Goal: Communication & Community: Answer question/provide support

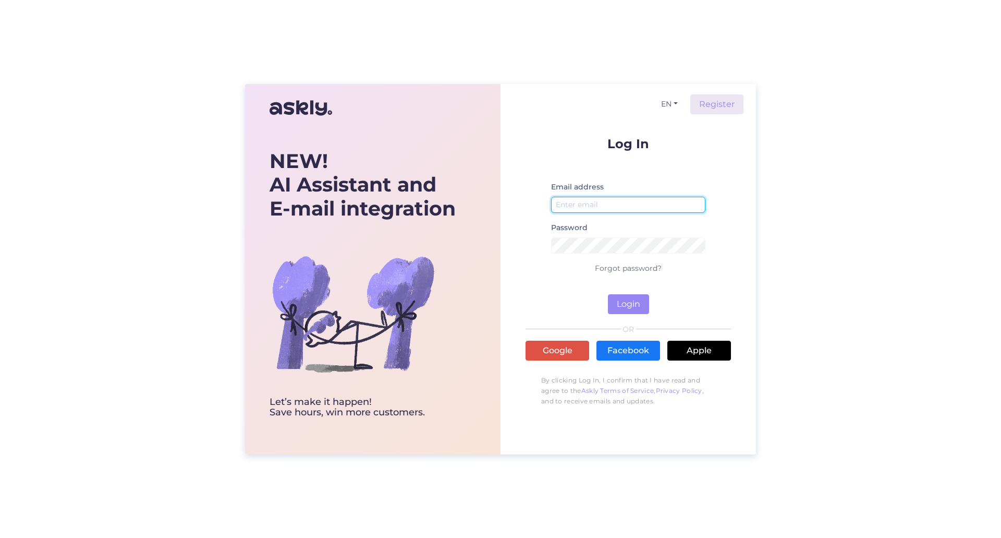
click at [607, 198] on input "email" at bounding box center [628, 205] width 154 height 16
click at [600, 201] on input "mailis.sults" at bounding box center [628, 205] width 154 height 16
type input "m"
click at [647, 209] on input "sisseastumine" at bounding box center [628, 205] width 154 height 16
type input "[EMAIL_ADDRESS][DOMAIN_NAME]"
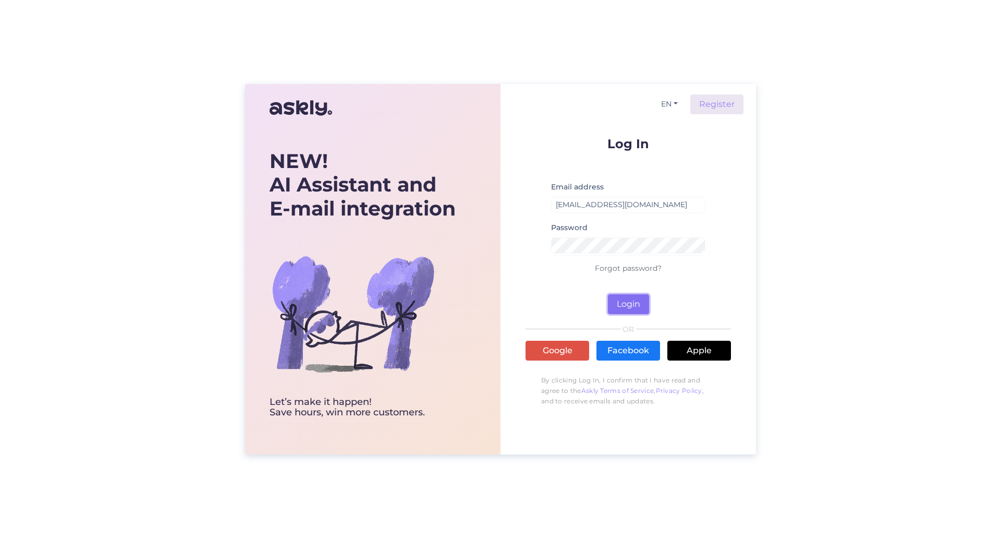
click at [635, 300] on button "Login" at bounding box center [628, 304] width 41 height 20
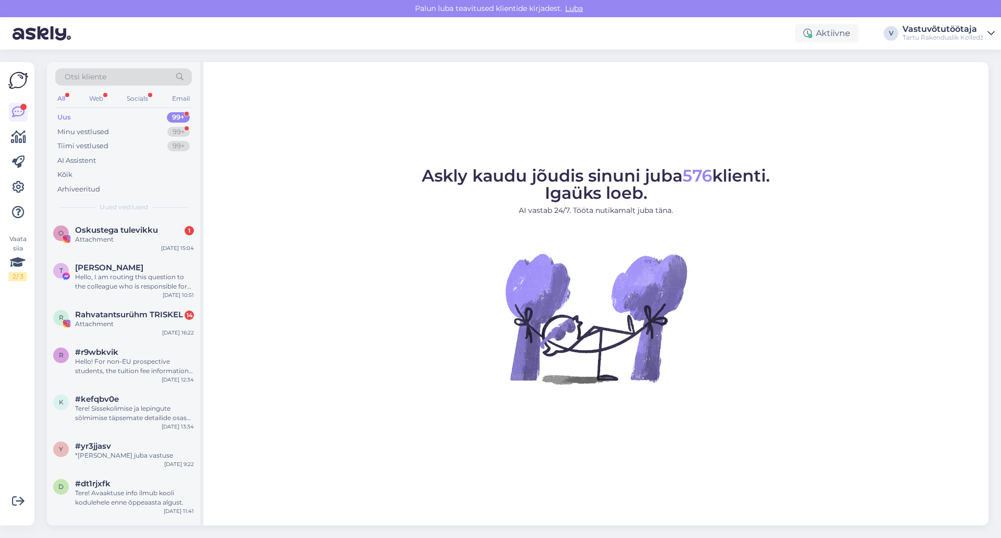
click at [78, 115] on div "Uus 99+" at bounding box center [123, 117] width 137 height 15
click at [104, 130] on div "Minu vestlused" at bounding box center [83, 132] width 52 height 10
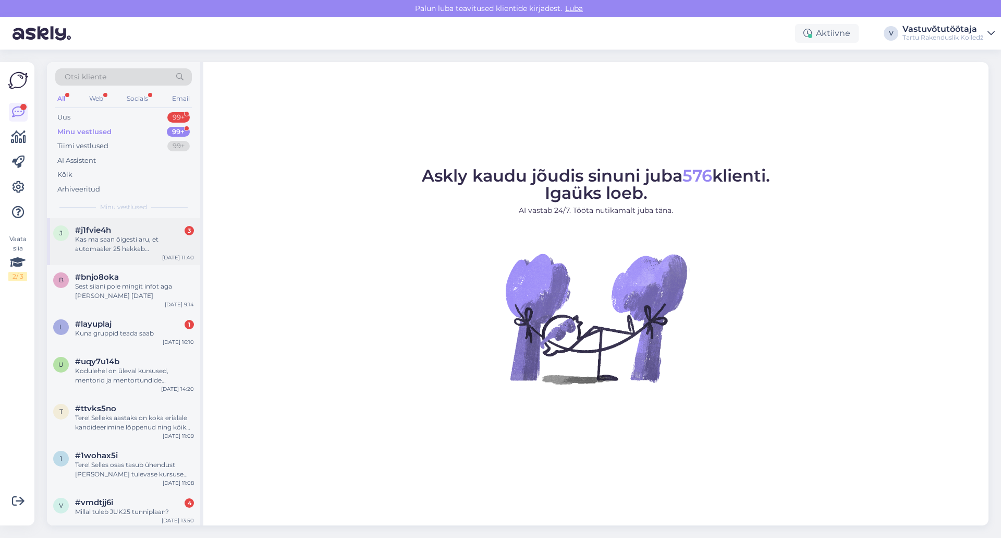
click at [134, 244] on div "Kas ma saan õigesti aru, et automaaler 25 hakkab mentorlustund [PERSON_NAME] 13…" at bounding box center [134, 244] width 119 height 19
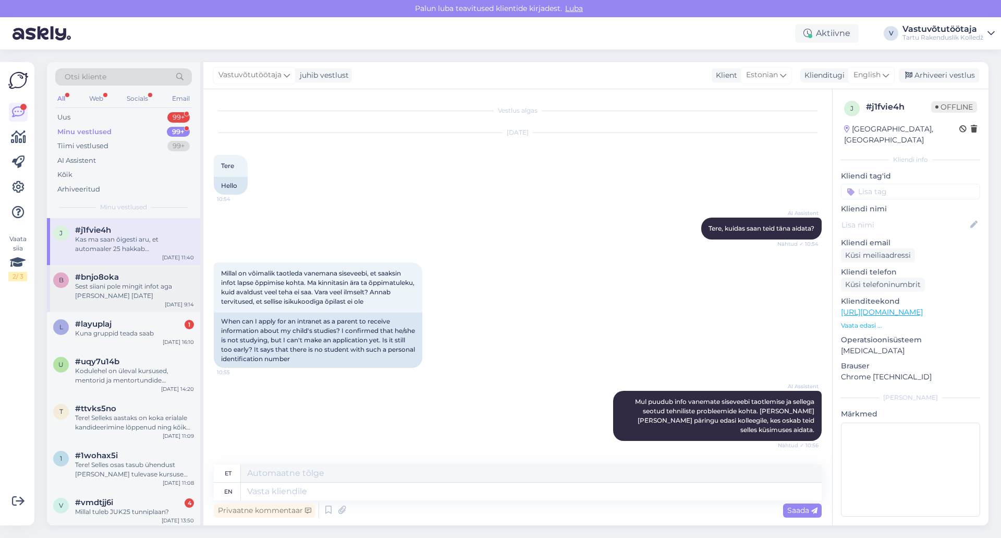
scroll to position [606, 0]
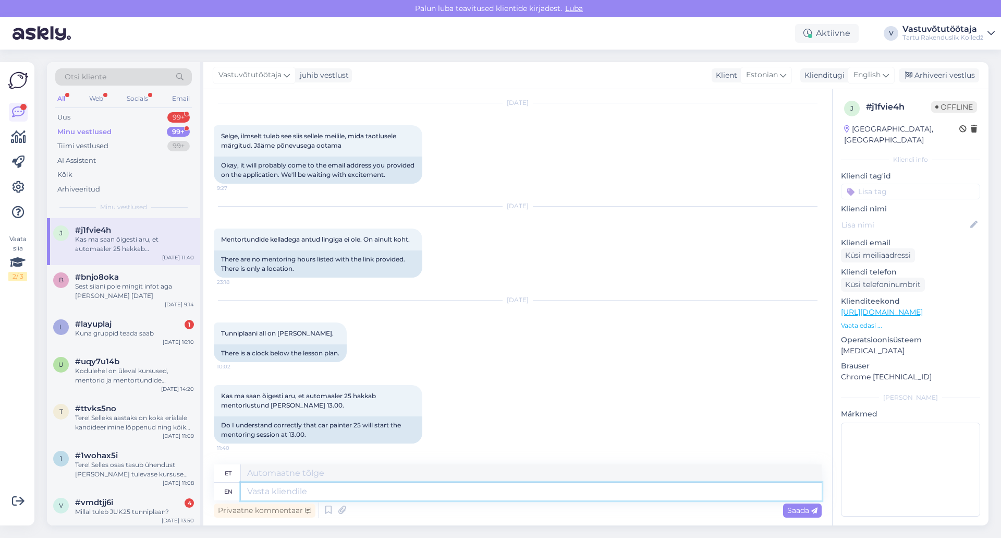
click at [363, 493] on textarea at bounding box center [531, 491] width 581 height 18
type textarea "Tere!"
type textarea "Tere! Automaalrite"
type textarea "Tere! Automaatsed"
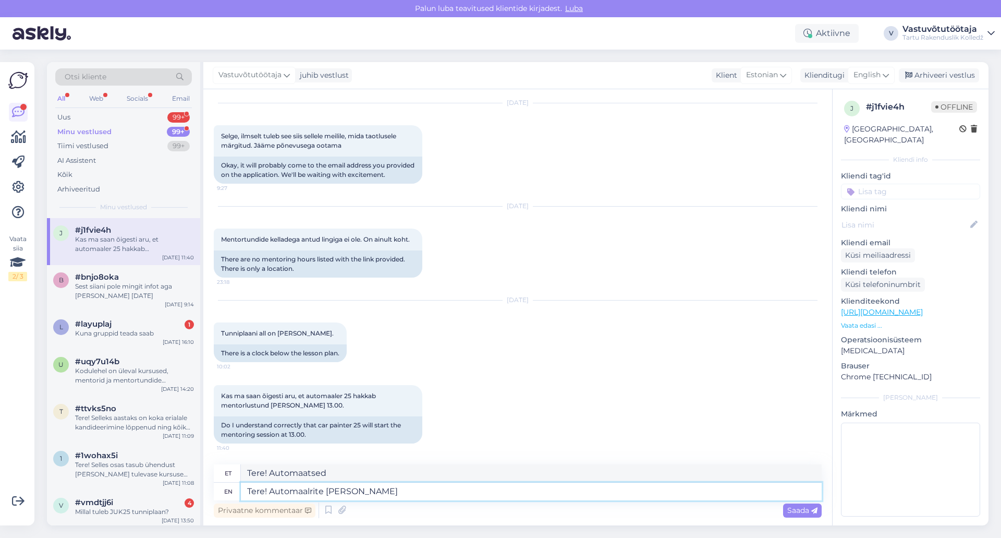
type textarea "Tere! Automaalrite mentor"
type textarea "Tere! Automaalrite mentortund"
type textarea "Tere! Automaatsete mentorite valik"
type textarea "Tere! Automaalrite mentortund algab"
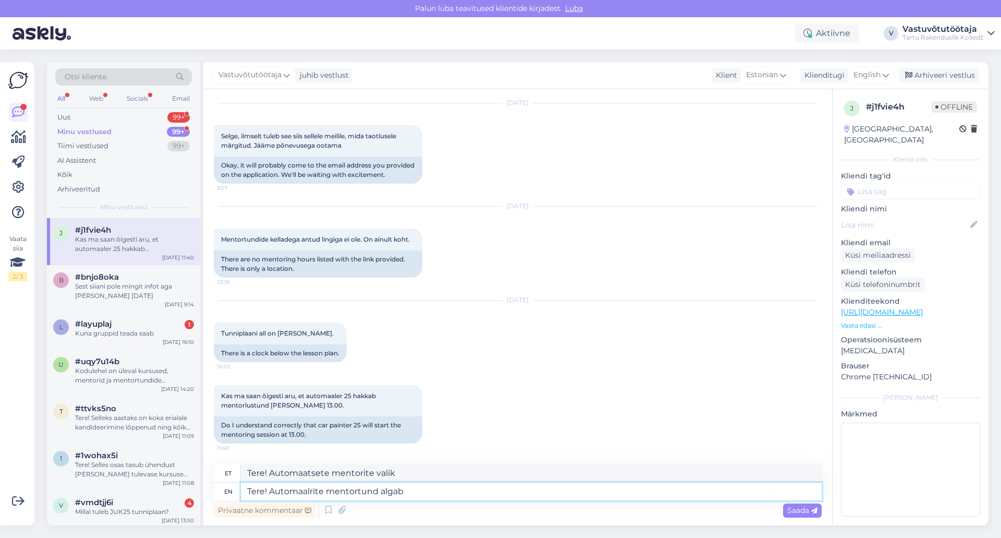
type textarea "Tere! Automaalrite mentortund algab"
type textarea "Tere! Automaalrite mentortund algab [PERSON_NAME]"
type textarea "Tere! Automaalrite mentortund algab [PERSON_NAME] 13.00"
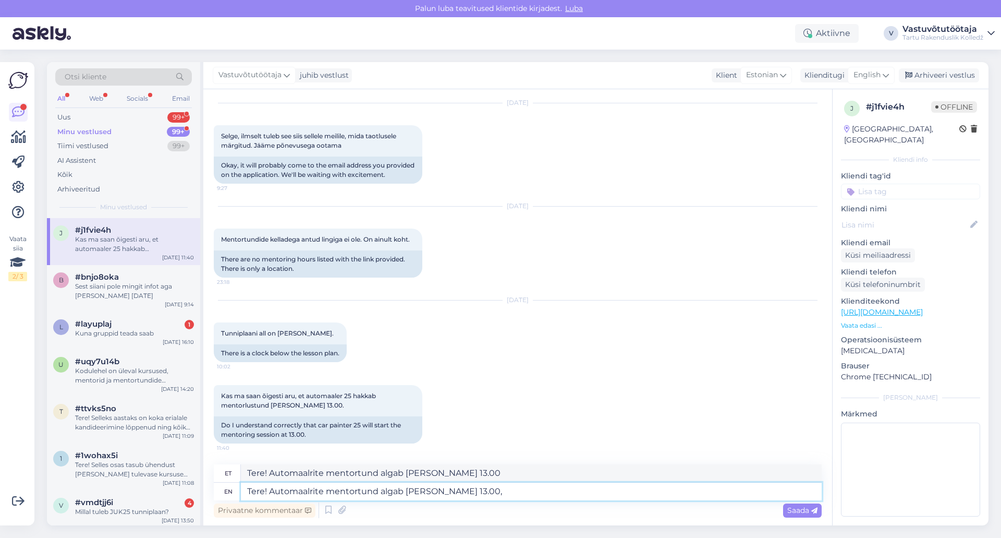
type textarea "Tere! Automaalrite mentortund algab [PERSON_NAME] 13.00, o"
type textarea "Tere! Automaalrite mentortund algab [PERSON_NAME] 13.00,"
type textarea "Tere! Automaalrite mentortund algab [PERSON_NAME] 13.00, oled"
type textarea "Tere! Automaalrite mentortund algab [PERSON_NAME] 13.00, oled ootatud"
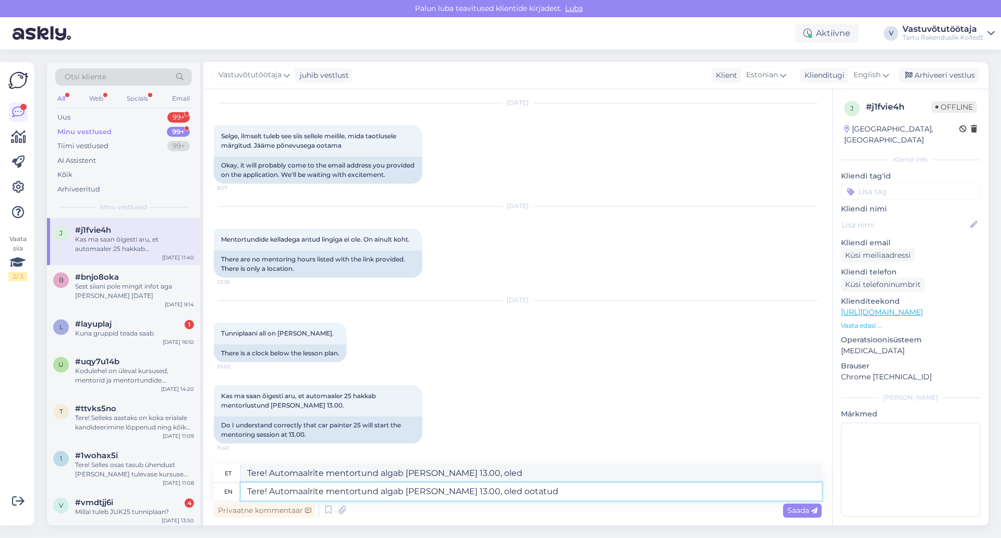
type textarea "Tere! Automaalrite mentortund algab [PERSON_NAME] 13.00, oled ootatud"
type textarea "Tere! Automaalrite mentortund algab [PERSON_NAME] 13.00, oled ootatud ruumi"
type textarea "Tere! Automaalrite mentortund algab [PERSON_NAME] 13.00, oled ootatud ruumi F"
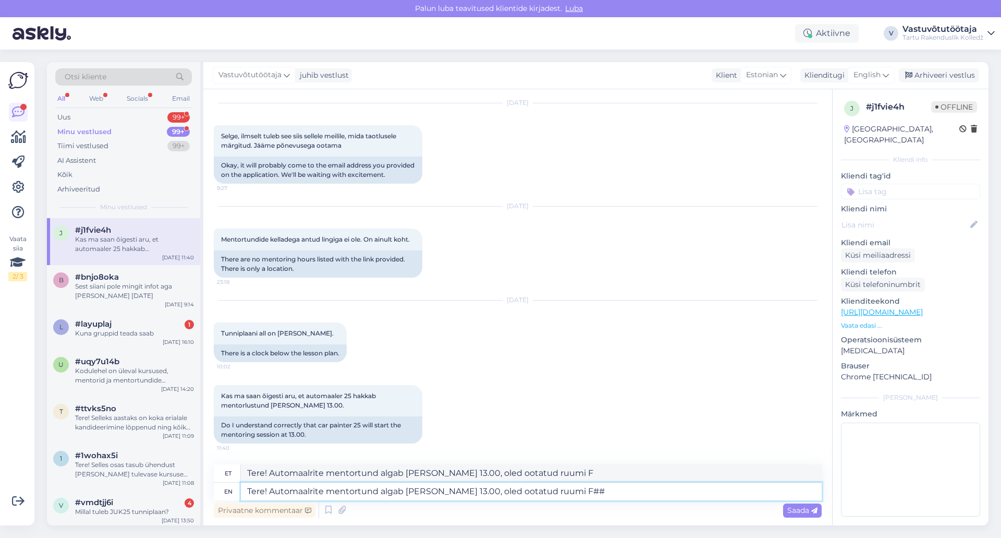
type textarea "Tere! Automaalrite mentortund algab [PERSON_NAME] 13.00, oled ootatud ruumi F##""
type textarea "Tere! Automaalrite mentortund algab [PERSON_NAME] 13.00, oled ootatud ruumi F##…"
type textarea "Tere! Automaalrite mentortund algab [PERSON_NAME] 13.00, oled ootatud ruumi F##."
type textarea "Tere! Automaalrite mentortund algab [PERSON_NAME] 13.00, oled ootatud ruumi F"
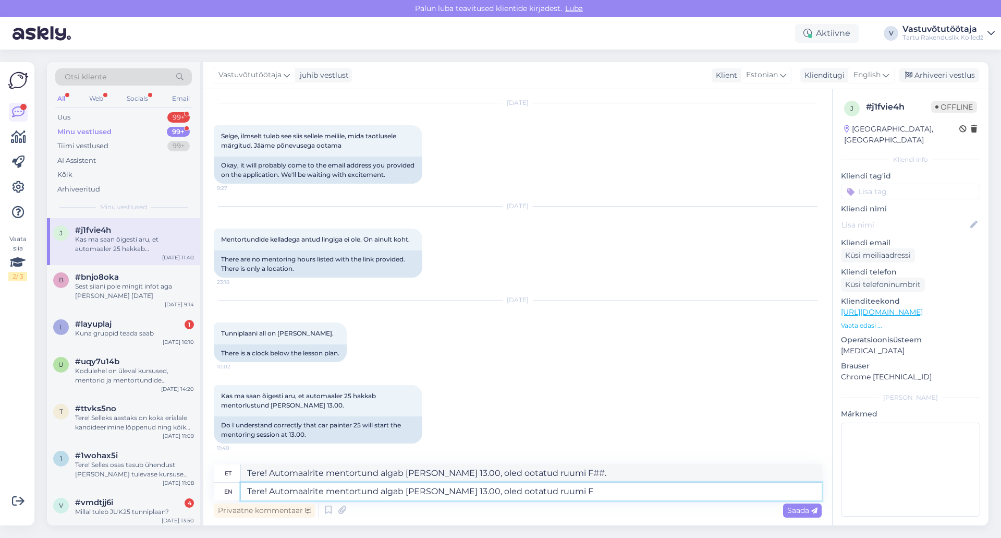
type textarea "Tere! Automaalrite mentortund algab [PERSON_NAME] 13.00, oled ootatud ruumi F"
type textarea "Tere! Automaalrite mentortund algab [PERSON_NAME] 13.00, oled ootatud ruumi F33…"
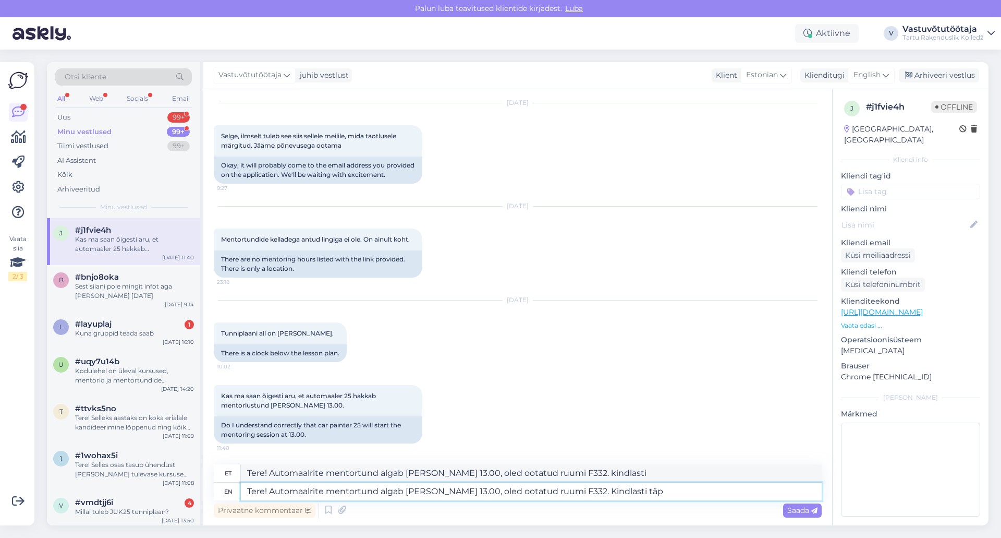
type textarea "Tere! Automaalrite mentortund algab [PERSON_NAME] 13.00, oled ootatud ruumi F33…"
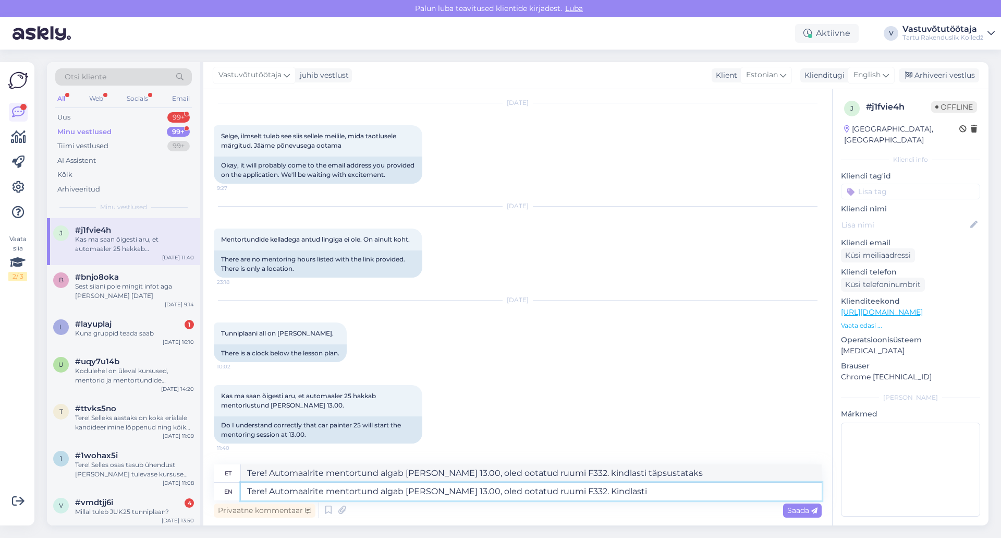
type textarea "Tere! Automaalrite mentortund algab [PERSON_NAME] 13.00, oled ootatud ruumi F33…"
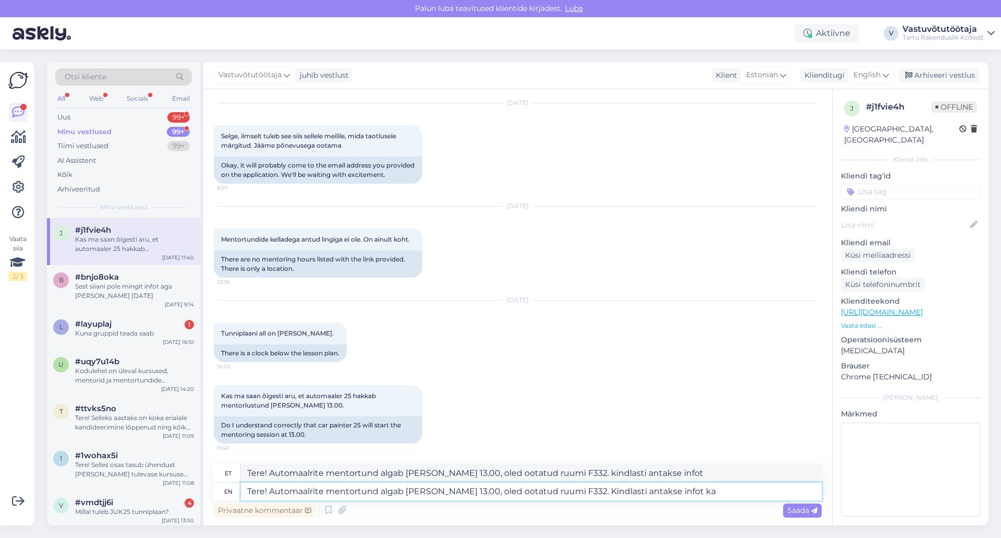
type textarea "Tere! Automaalrite mentortund algab [PERSON_NAME] 13.00, oled ootatud ruumi F33…"
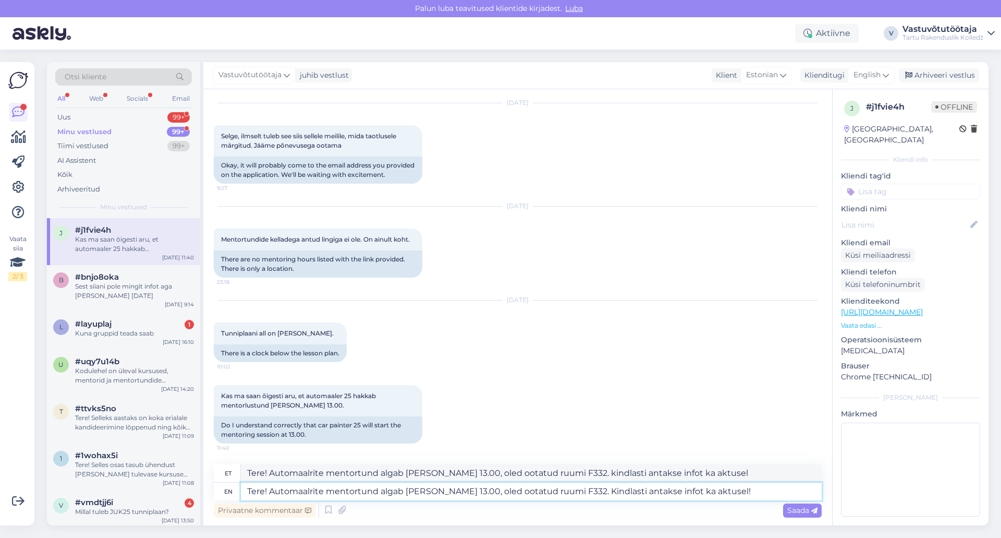
type textarea "Tere! Automaalrite mentortund algab [PERSON_NAME] 13.00, oled ootatud ruumi F33…"
click at [647, 493] on textarea "Tere! Automaalrite mentortund algab [PERSON_NAME] 13.00, oled ootatud ruumi F33…" at bounding box center [531, 491] width 581 height 18
type textarea "Tere! Automaalrite mentortund algab [PERSON_NAME] 13.00, oled ootatud ruumi F33…"
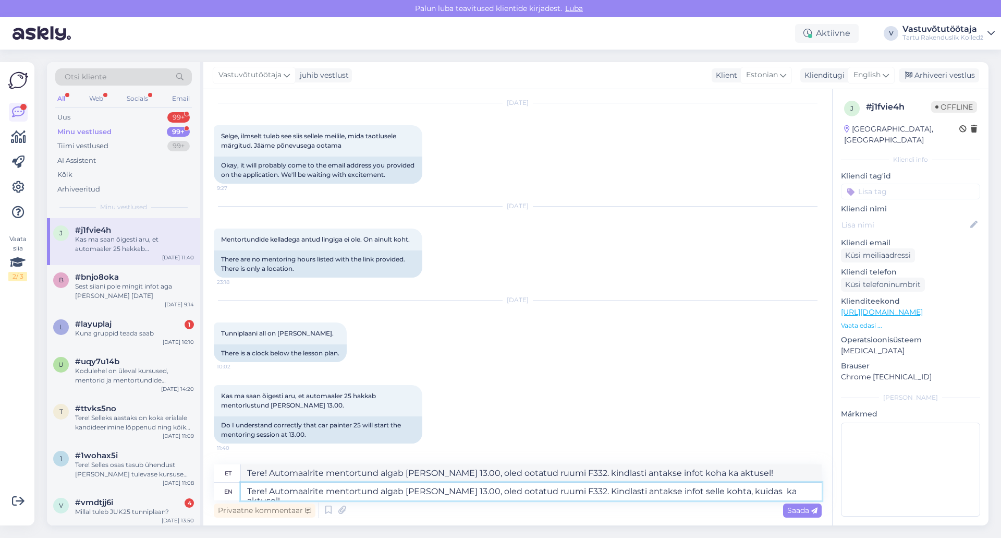
type textarea "Tere! Automaalrite mentortund algab [PERSON_NAME] 13.00, oled ootatud ruumi F33…"
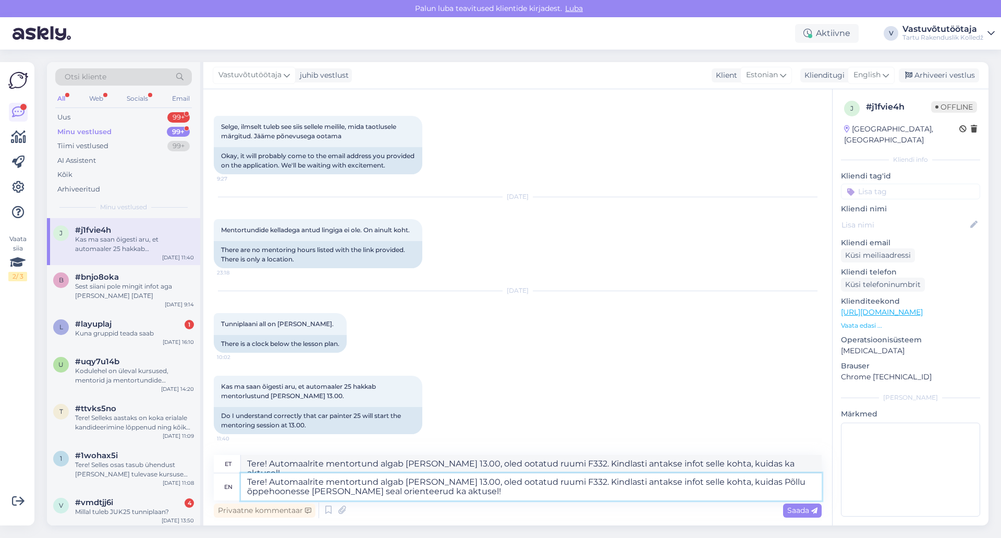
type textarea "Tere! Automaalrite mentortund algab [PERSON_NAME] 13.00, oled ootatud ruumi F33…"
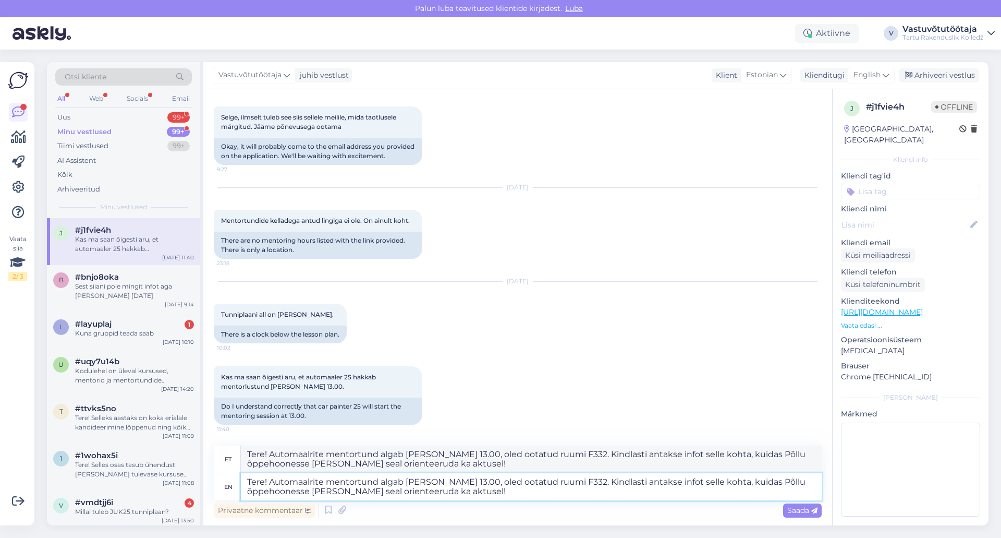
type textarea "Tere! Automaalrite mentortund algab [PERSON_NAME] 13.00, oled ootatud ruumi F33…"
drag, startPoint x: 423, startPoint y: 464, endPoint x: 233, endPoint y: 453, distance: 190.7
click at [233, 453] on div "et Tere! Automaalrite mentortund algab [PERSON_NAME] 13.00, oled ootatud ruumi …" at bounding box center [518, 459] width 608 height 28
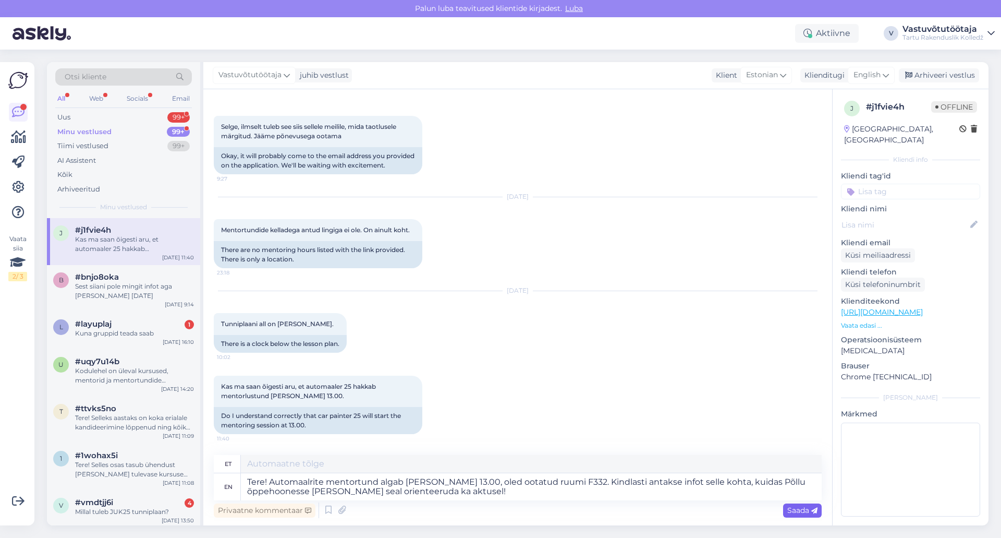
click at [808, 510] on span "Saada" at bounding box center [803, 509] width 30 height 9
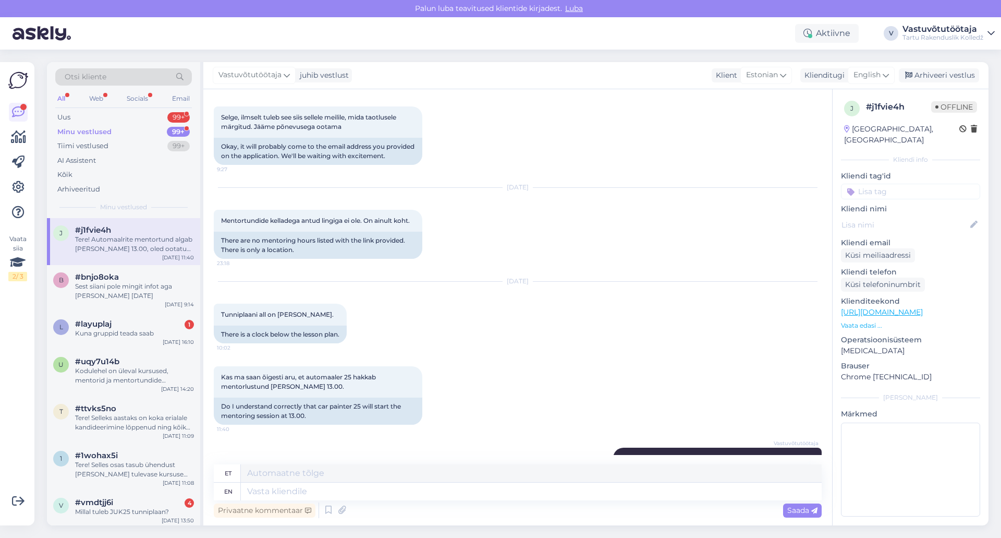
scroll to position [669, 0]
